Goal: Find specific page/section: Find specific page/section

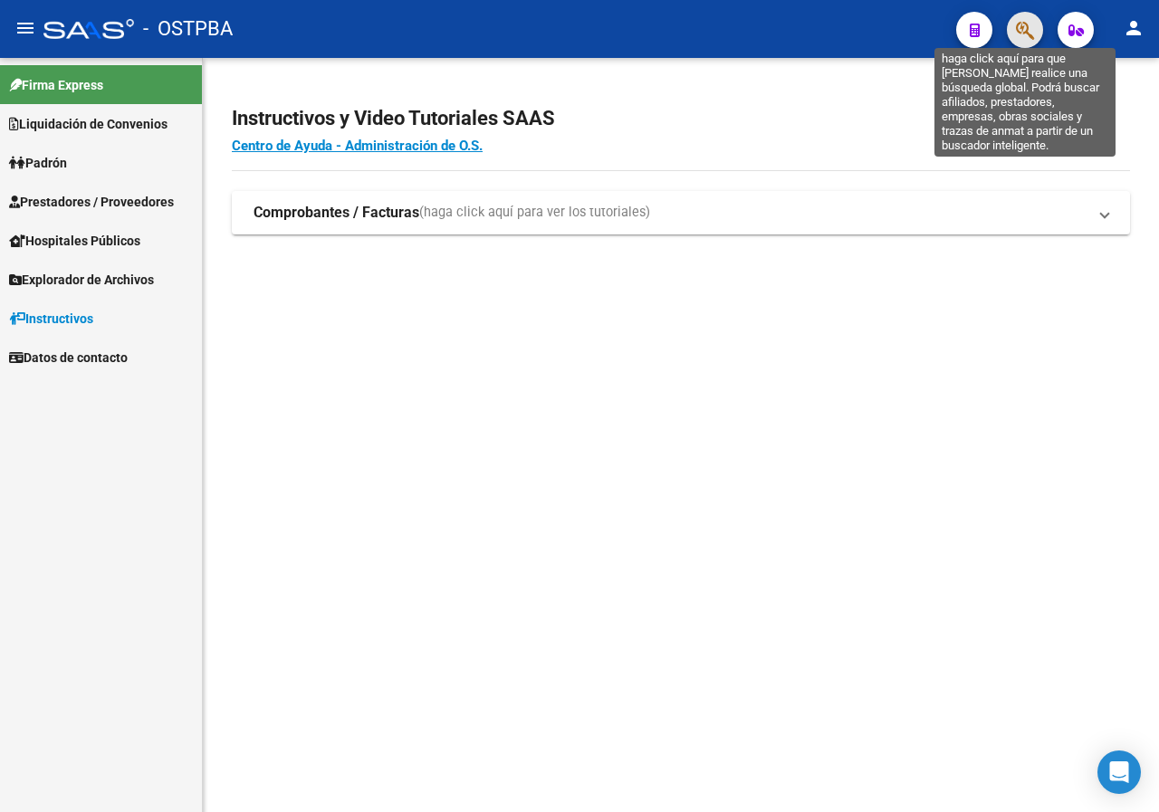
click at [1026, 36] on icon "button" at bounding box center [1025, 30] width 18 height 21
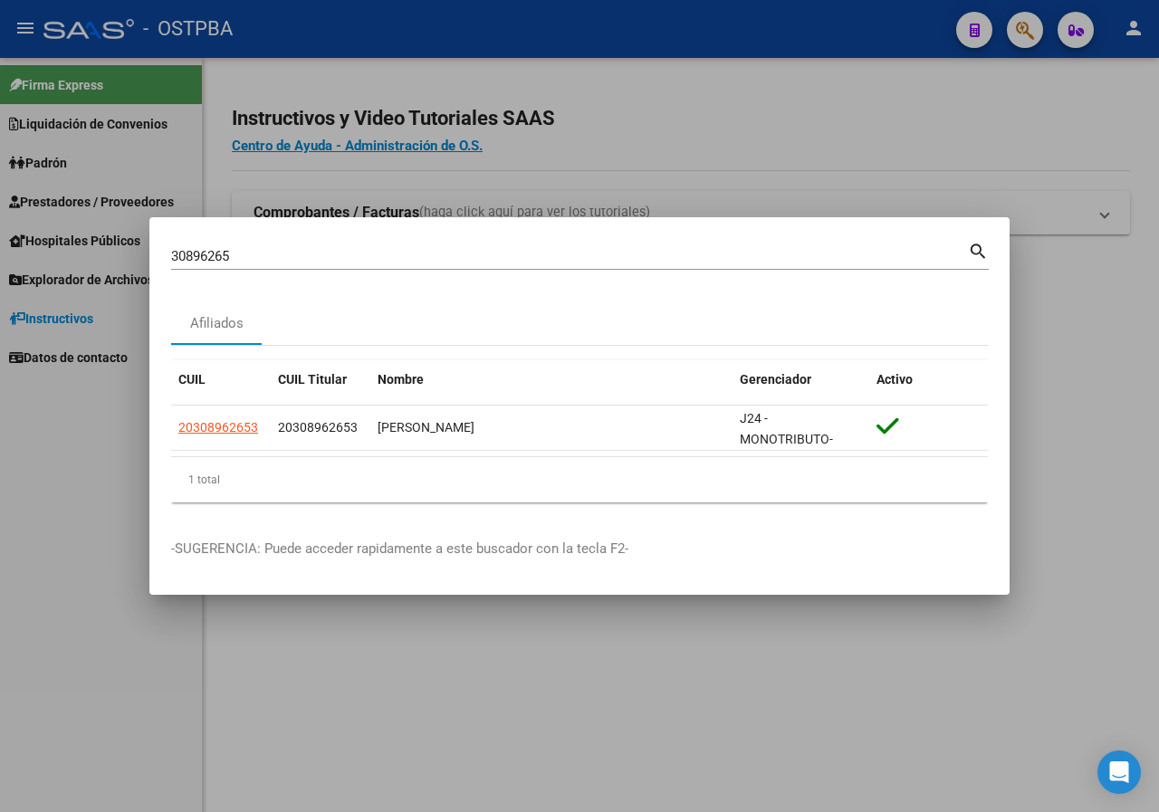
click at [248, 256] on input "30896265" at bounding box center [569, 256] width 797 height 16
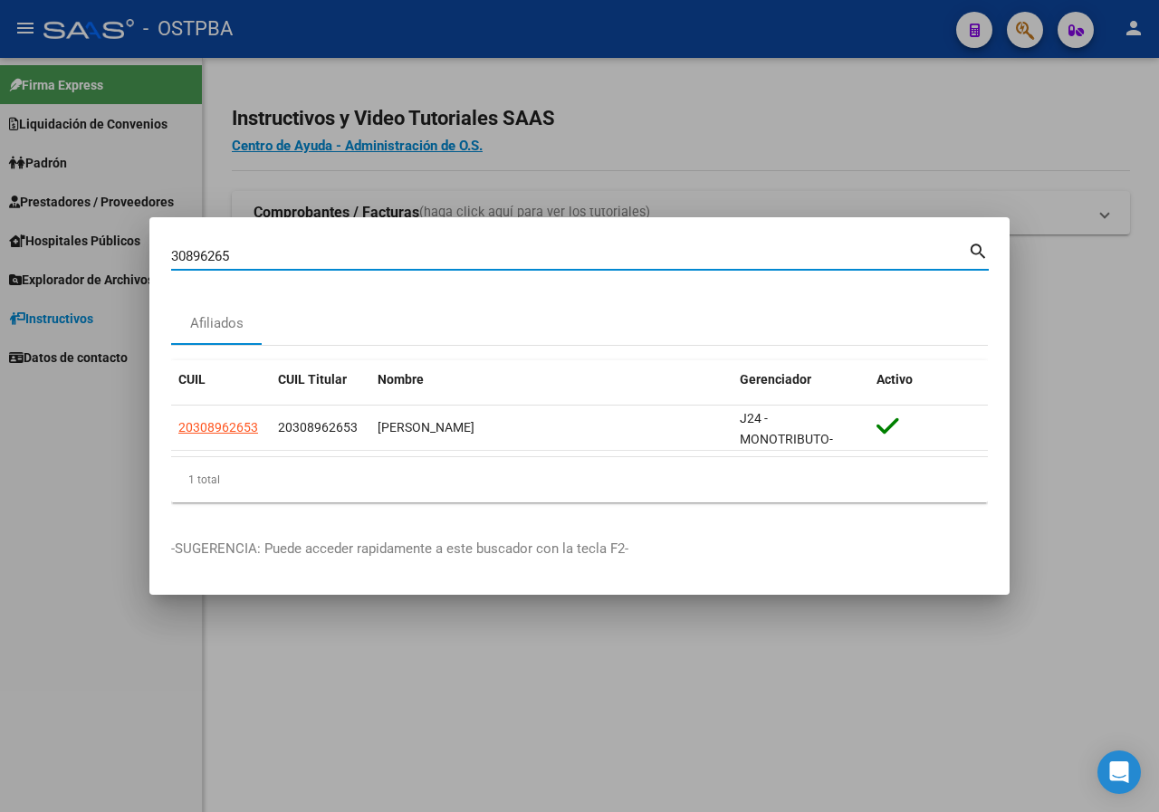
click at [248, 256] on input "30896265" at bounding box center [569, 256] width 797 height 16
paste input "93106230"
type input "93106230"
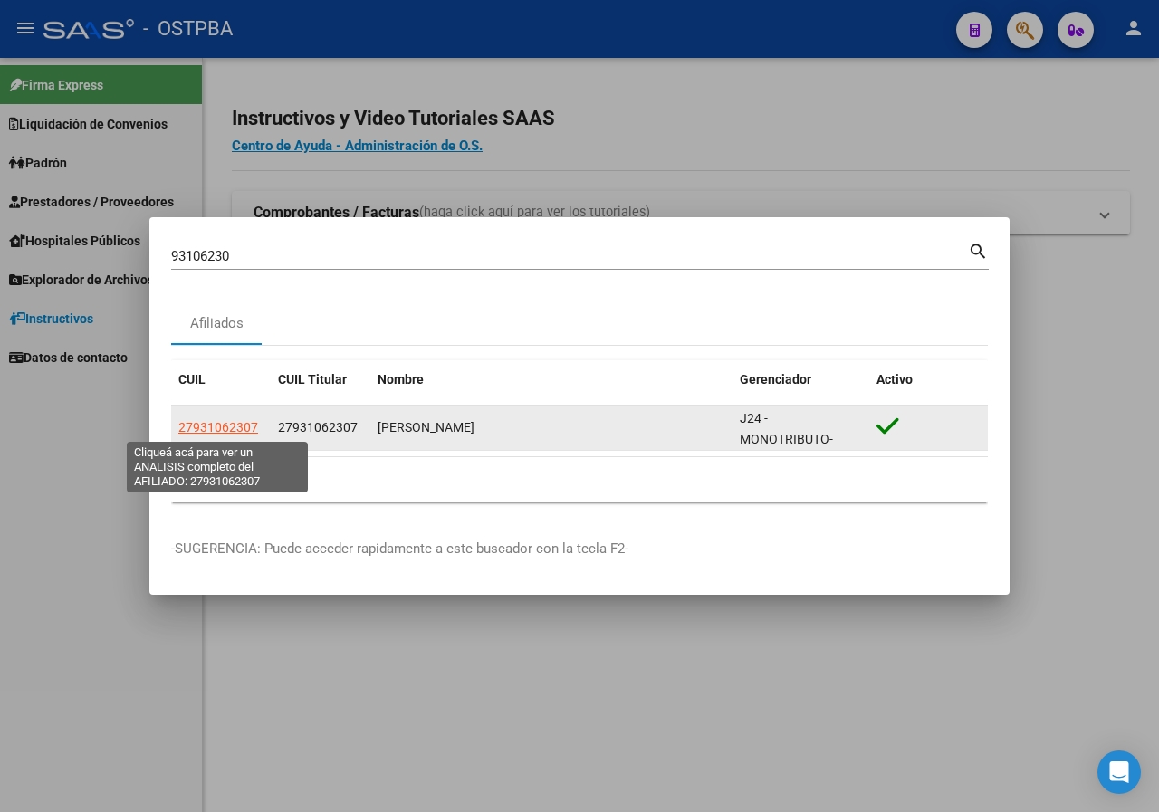
click at [215, 425] on span "27931062307" at bounding box center [218, 427] width 80 height 14
type textarea "27931062307"
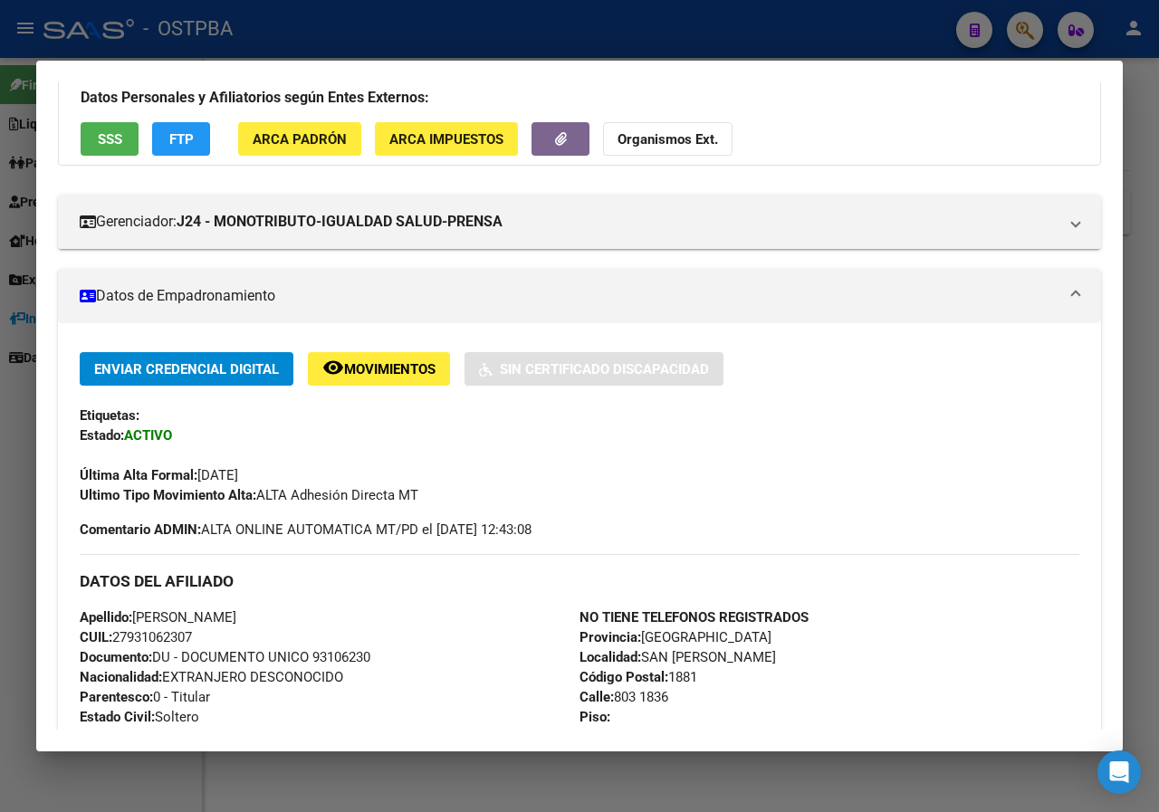
scroll to position [543, 0]
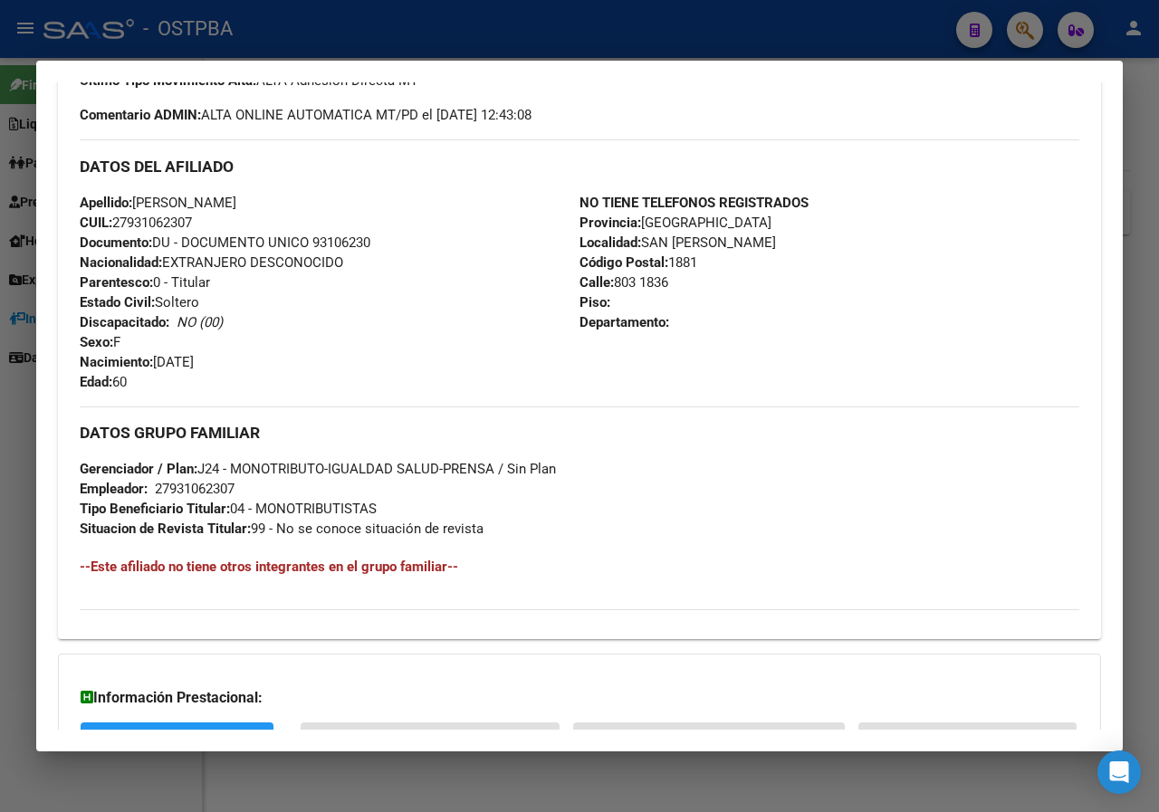
click at [14, 476] on div at bounding box center [579, 406] width 1159 height 812
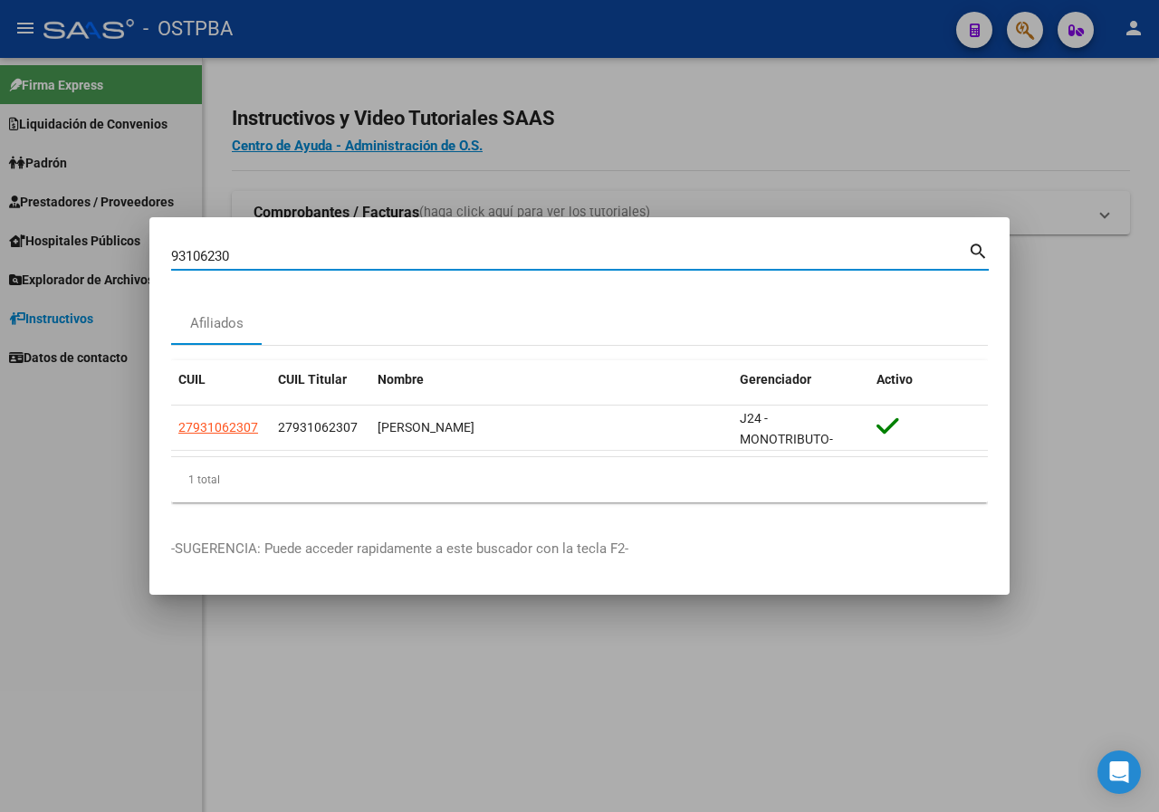
click at [291, 251] on input "93106230" at bounding box center [569, 256] width 797 height 16
paste input "4434355"
click at [315, 253] on input "94434355" at bounding box center [569, 256] width 797 height 16
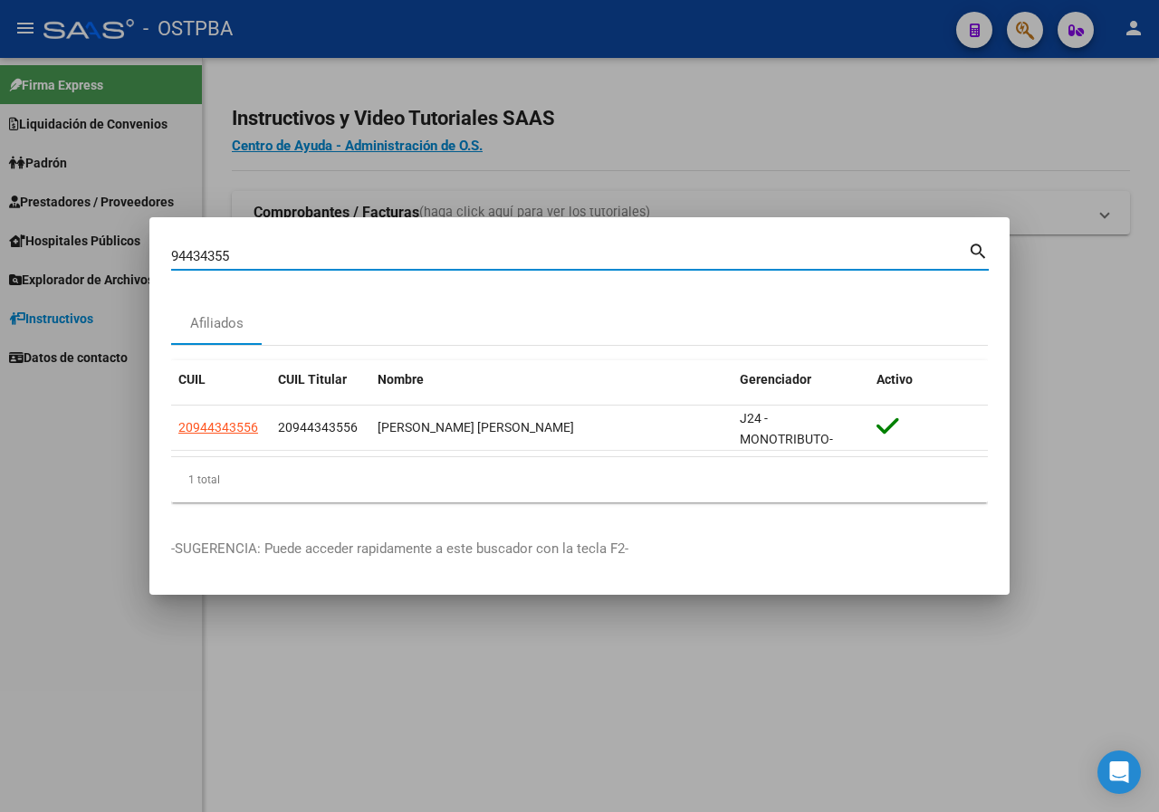
click at [285, 252] on input "94434355" at bounding box center [569, 256] width 797 height 16
paste input "18326548"
type input "18326548"
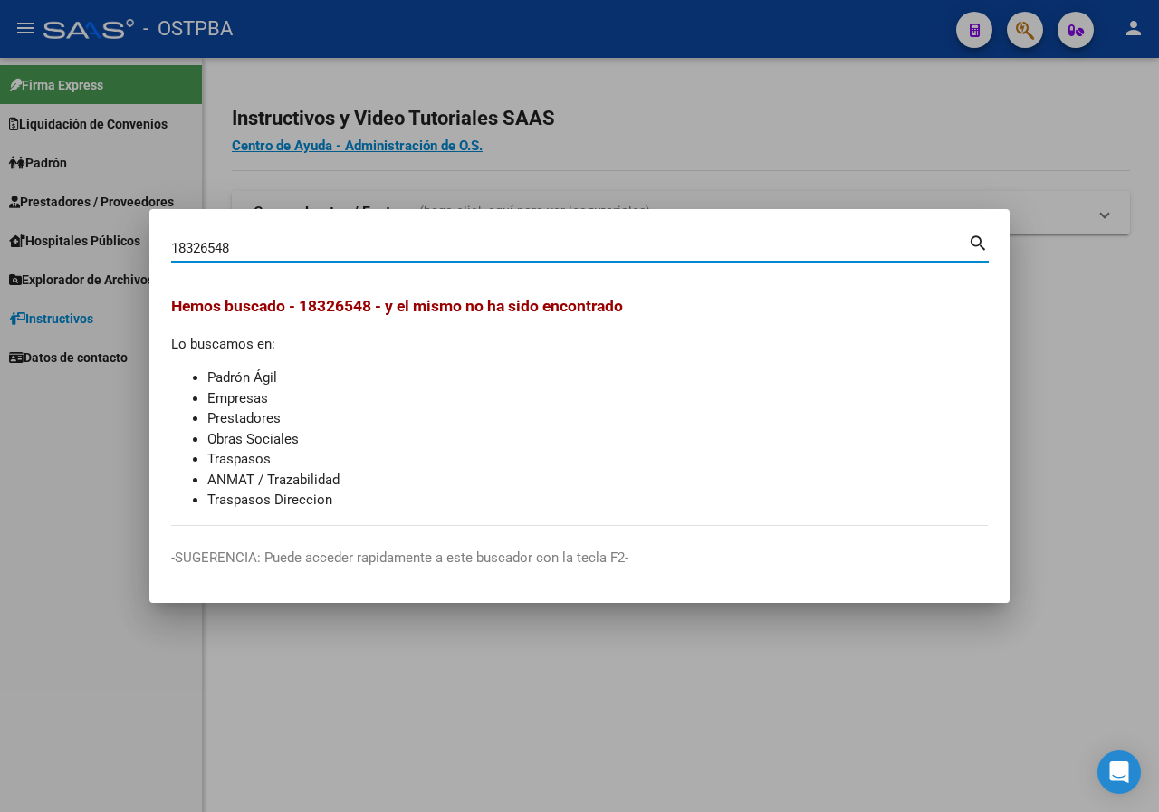
click at [523, 110] on div at bounding box center [579, 406] width 1159 height 812
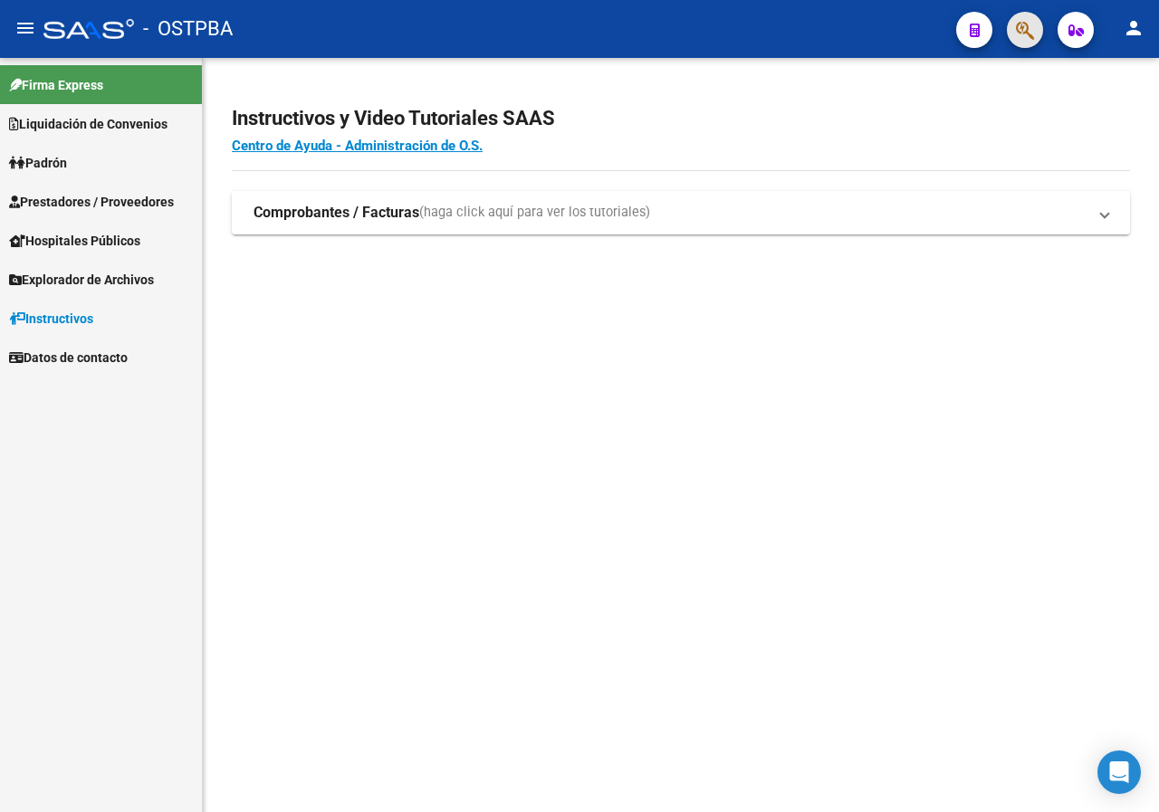
click at [1040, 35] on button "button" at bounding box center [1025, 30] width 36 height 36
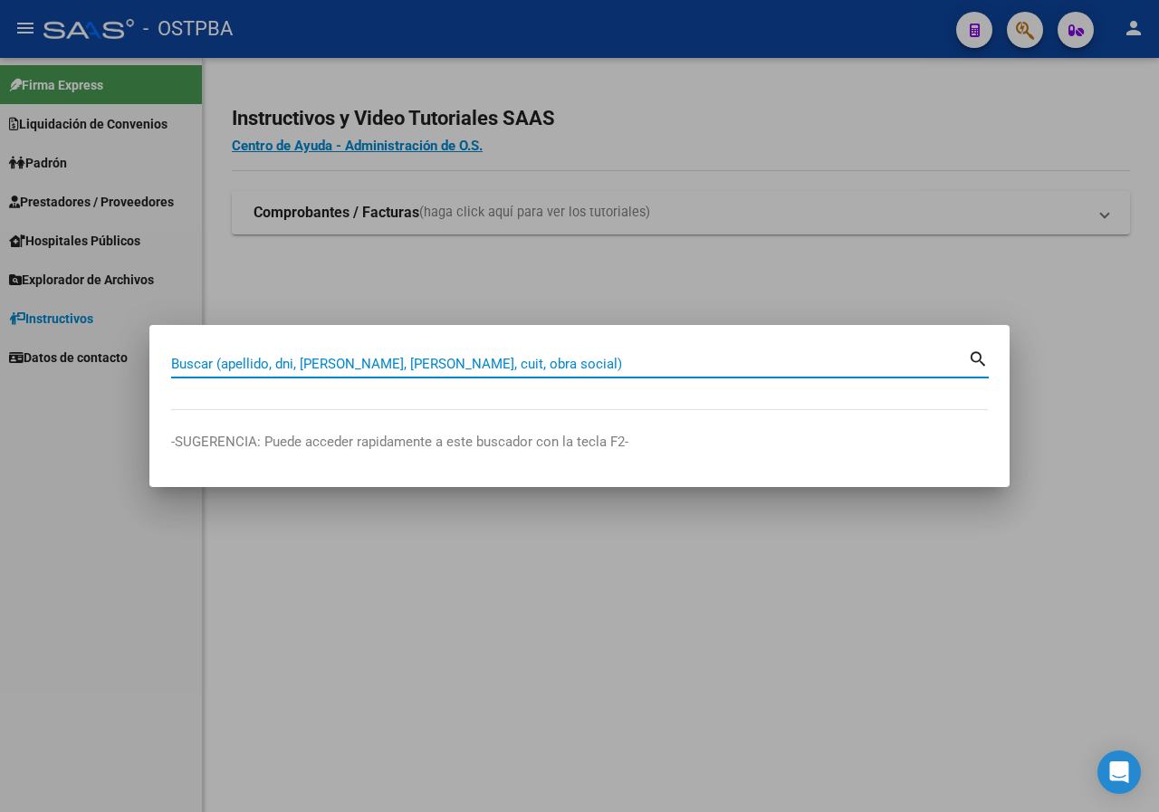
click at [1065, 23] on div at bounding box center [579, 406] width 1159 height 812
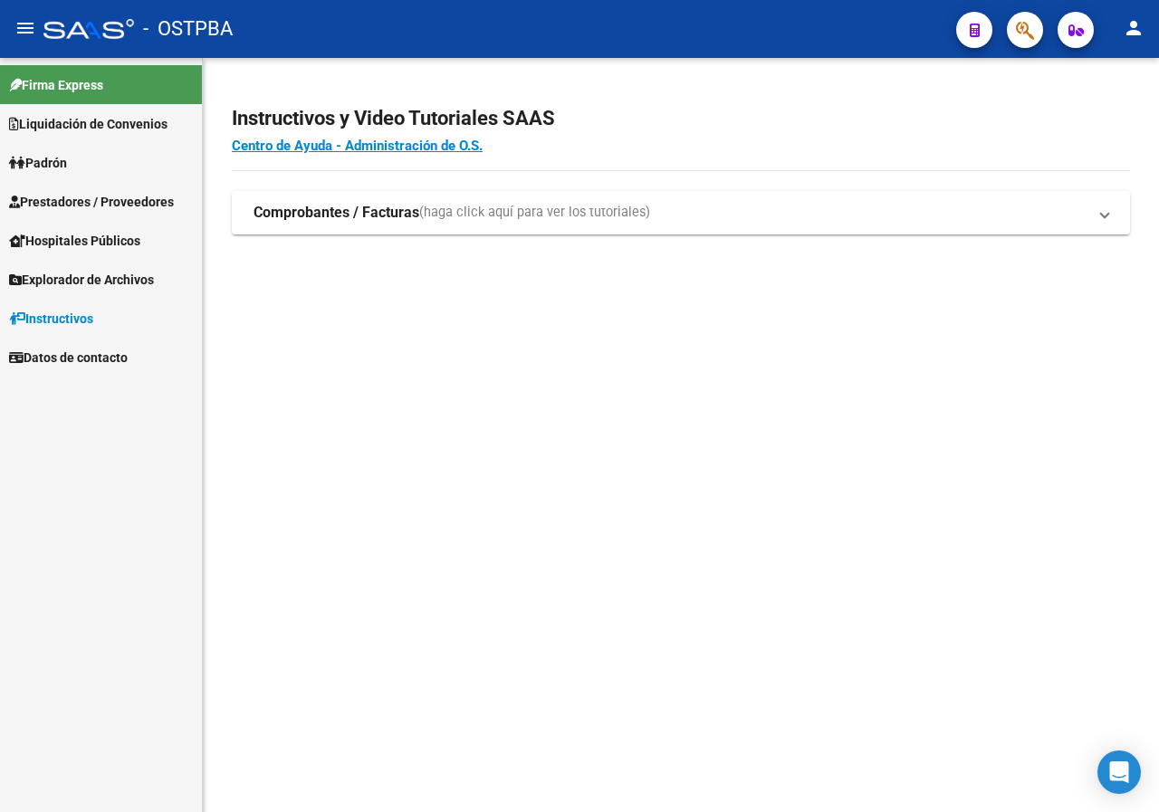
click at [1065, 32] on button "button" at bounding box center [1075, 30] width 36 height 36
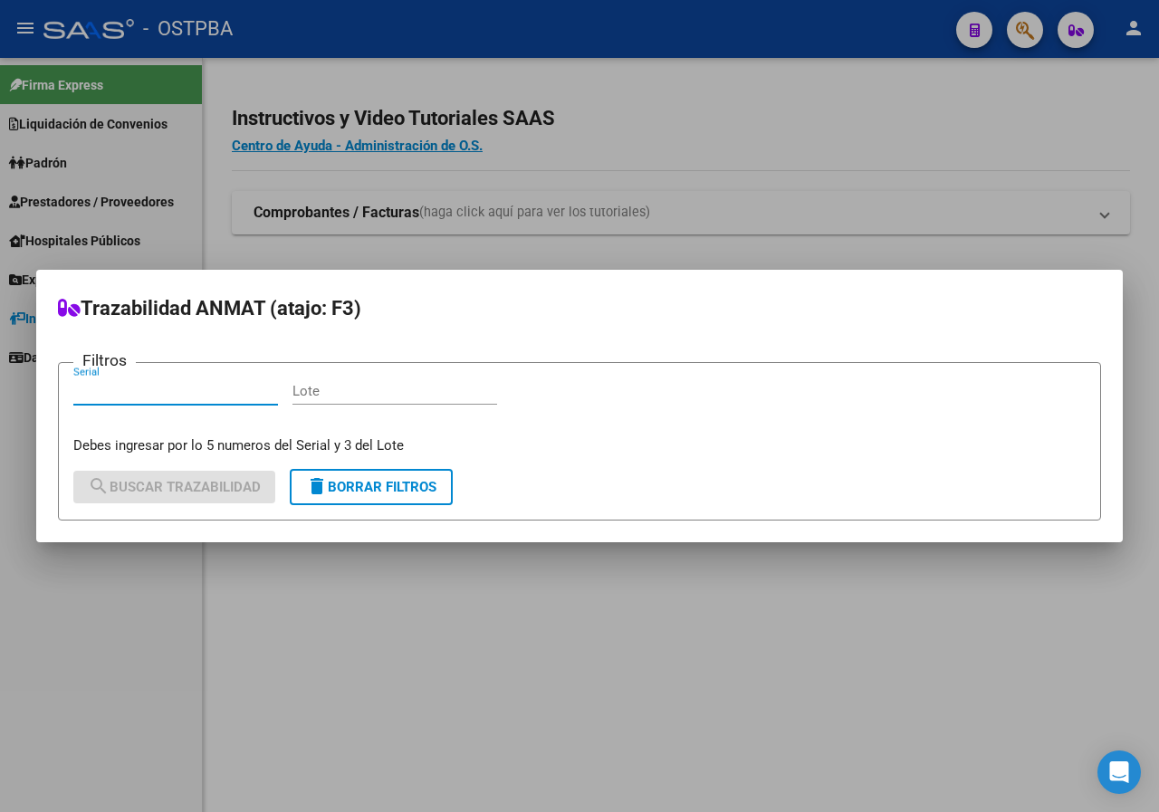
click at [841, 178] on div at bounding box center [579, 406] width 1159 height 812
